Goal: Task Accomplishment & Management: Use online tool/utility

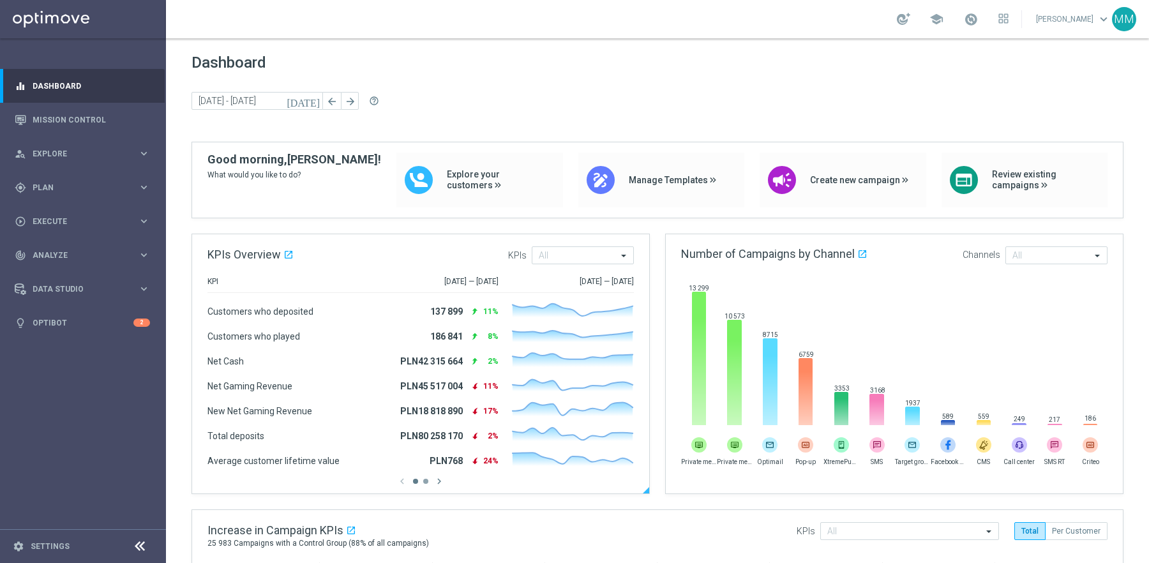
click at [425, 482] on button "button" at bounding box center [425, 481] width 5 height 5
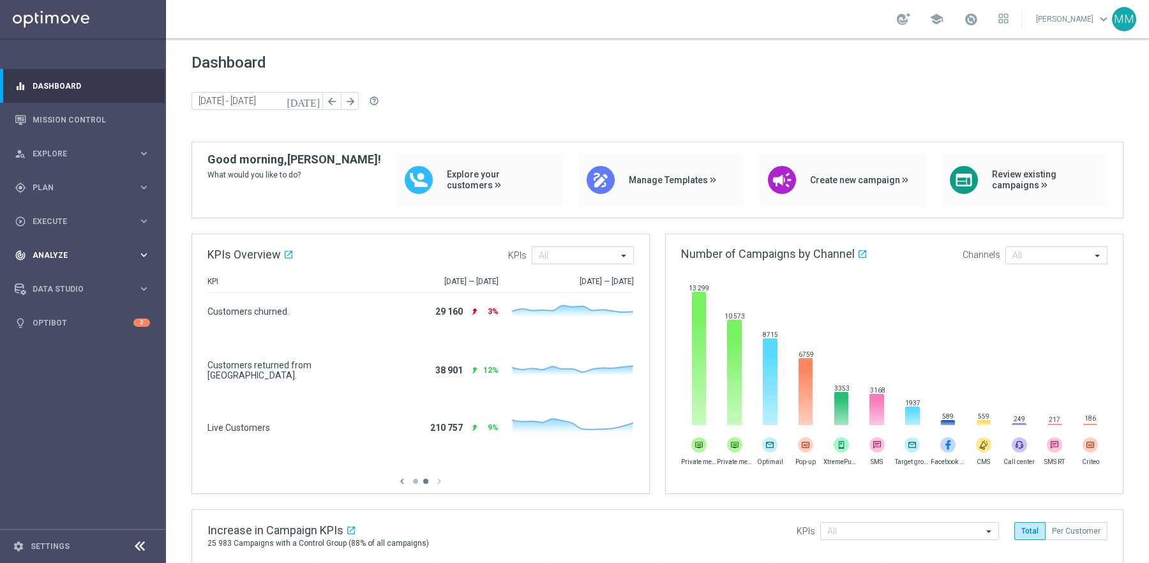
click at [77, 256] on span "Analyze" at bounding box center [85, 255] width 105 height 8
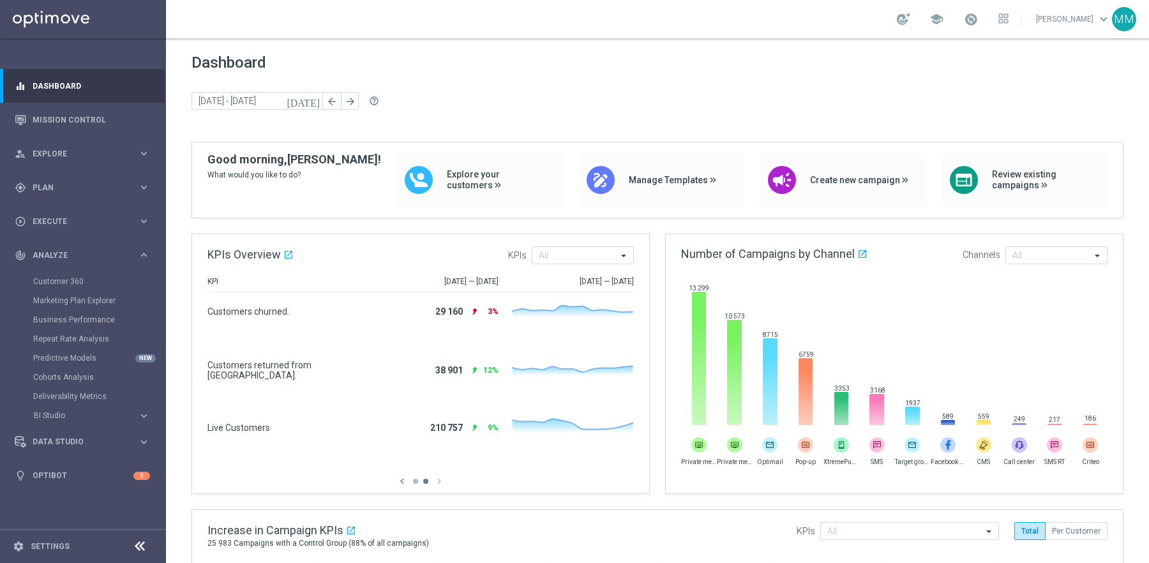
click at [80, 292] on div "Marketing Plan Explorer" at bounding box center [98, 300] width 131 height 19
click at [82, 303] on link "Marketing Plan Explorer" at bounding box center [83, 300] width 100 height 10
